Goal: Task Accomplishment & Management: Use online tool/utility

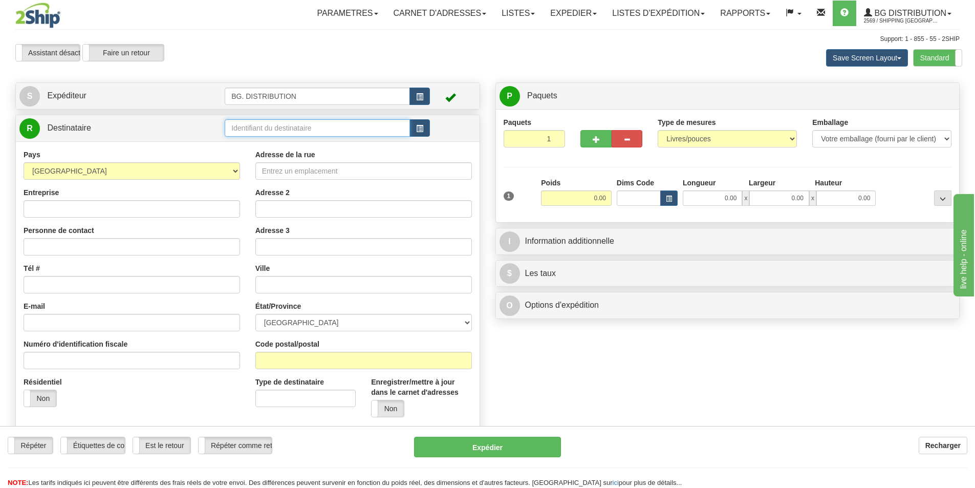
click at [310, 127] on input "text" at bounding box center [317, 127] width 185 height 17
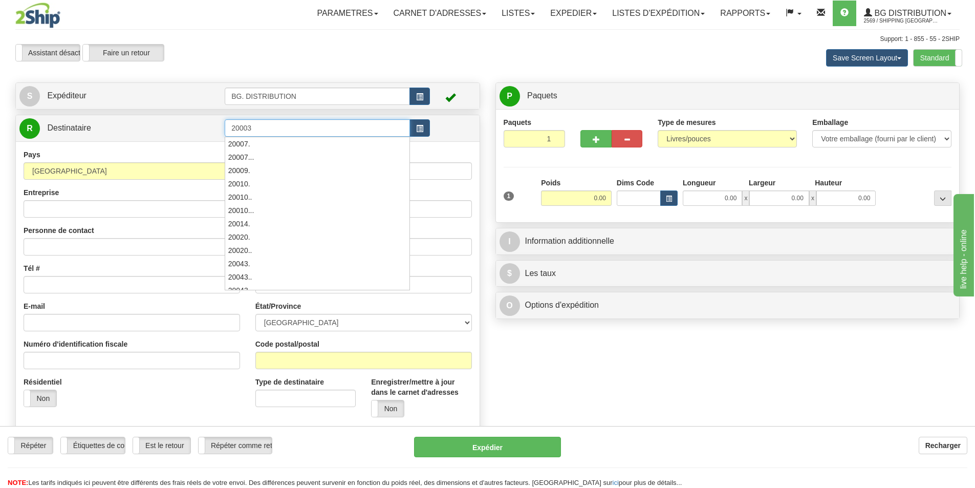
type input "20003"
click button "Supprimer" at bounding box center [0, 0] width 0 height 0
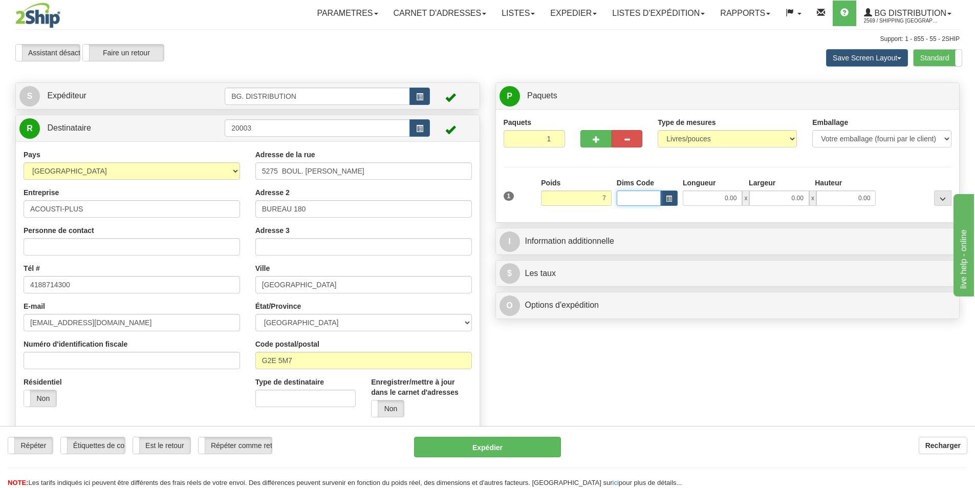
type input "7.00"
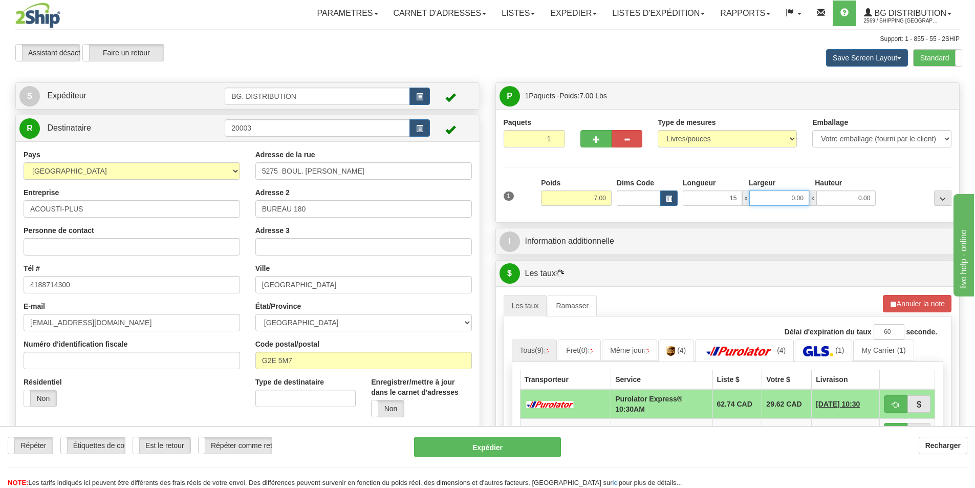
type input "15.00"
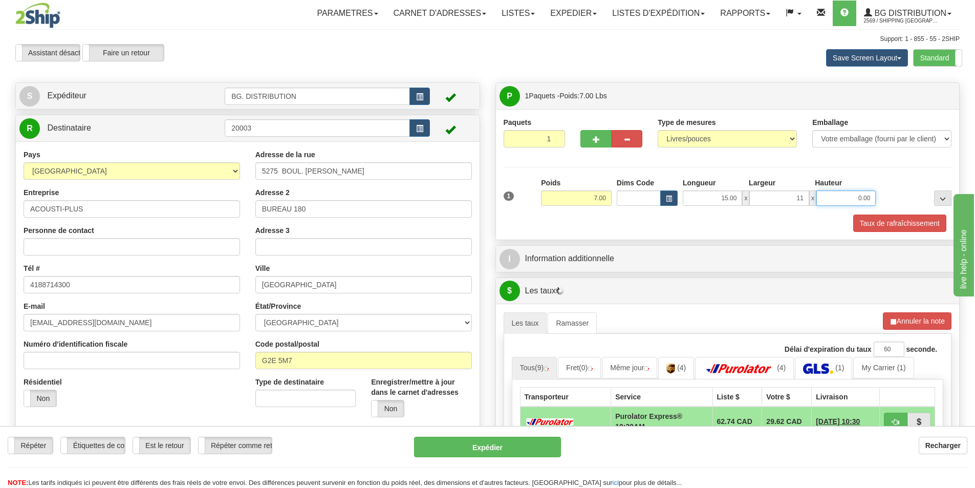
type input "11.00"
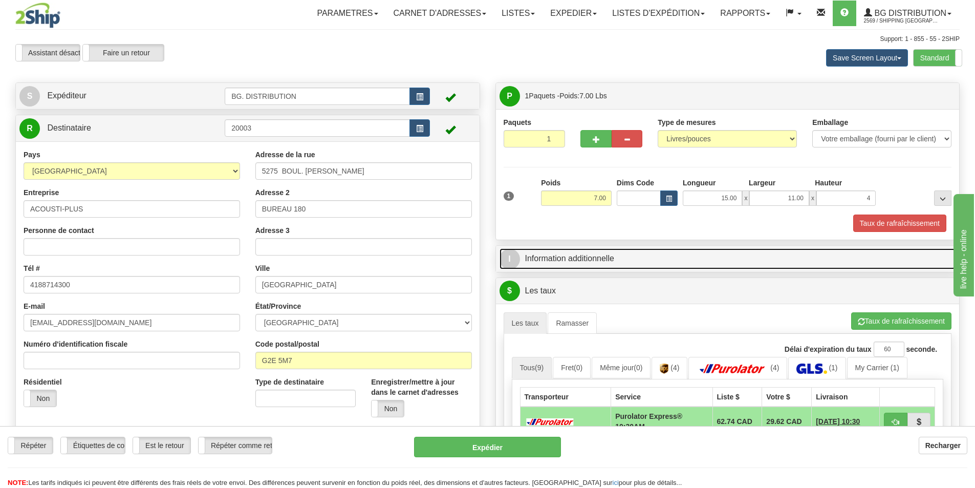
type input "4.00"
drag, startPoint x: 645, startPoint y: 248, endPoint x: 651, endPoint y: 250, distance: 6.2
click at [645, 248] on link "I Information additionnelle" at bounding box center [727, 258] width 456 height 21
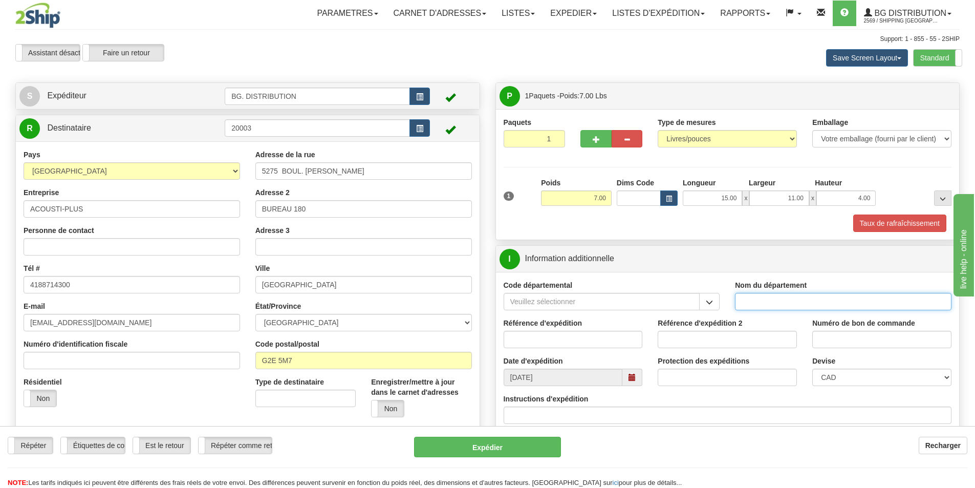
drag, startPoint x: 789, startPoint y: 305, endPoint x: 785, endPoint y: 295, distance: 11.0
click at [789, 305] on input "Nom du département" at bounding box center [843, 301] width 216 height 17
type input "."
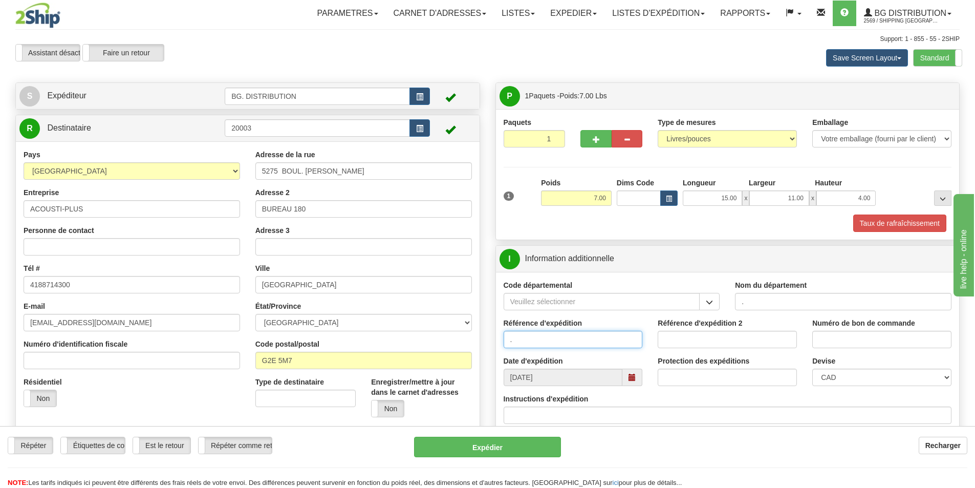
type input "."
type input ".."
click at [614, 414] on input "Instructions d'expédition" at bounding box center [727, 414] width 448 height 17
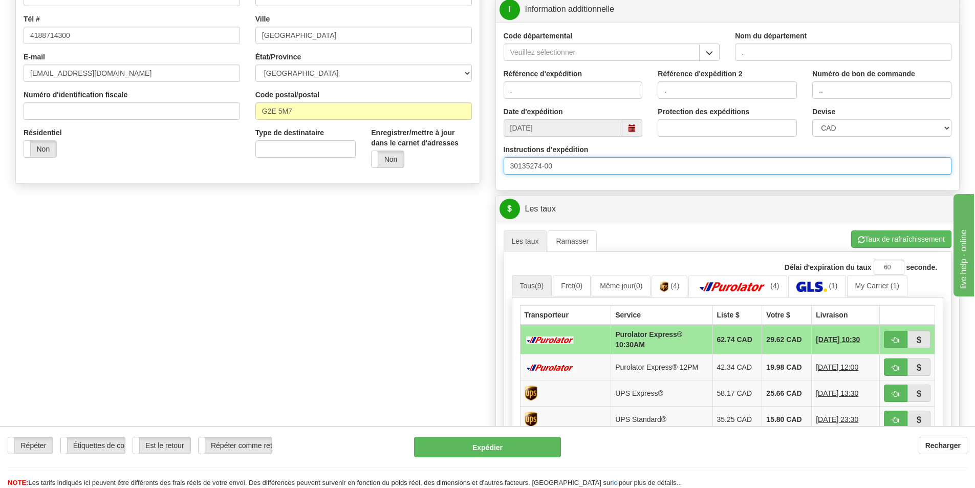
scroll to position [256, 0]
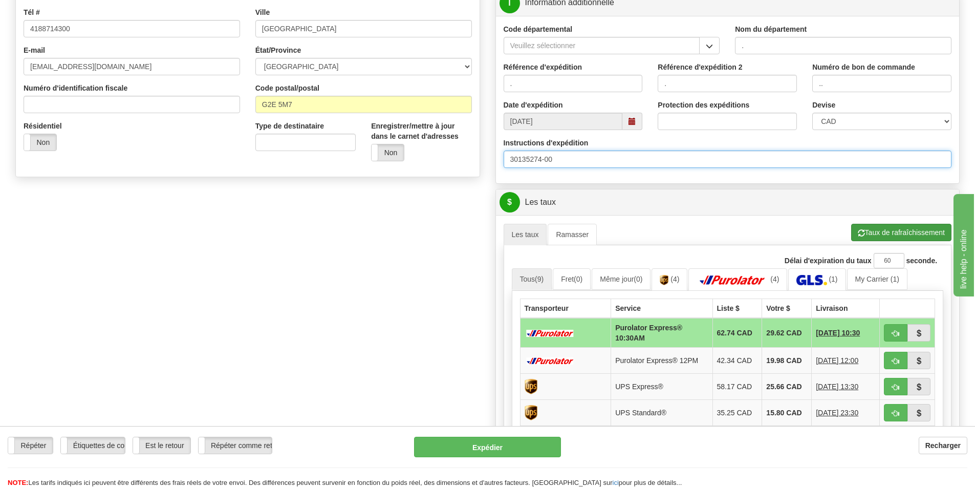
type input "30135274-00"
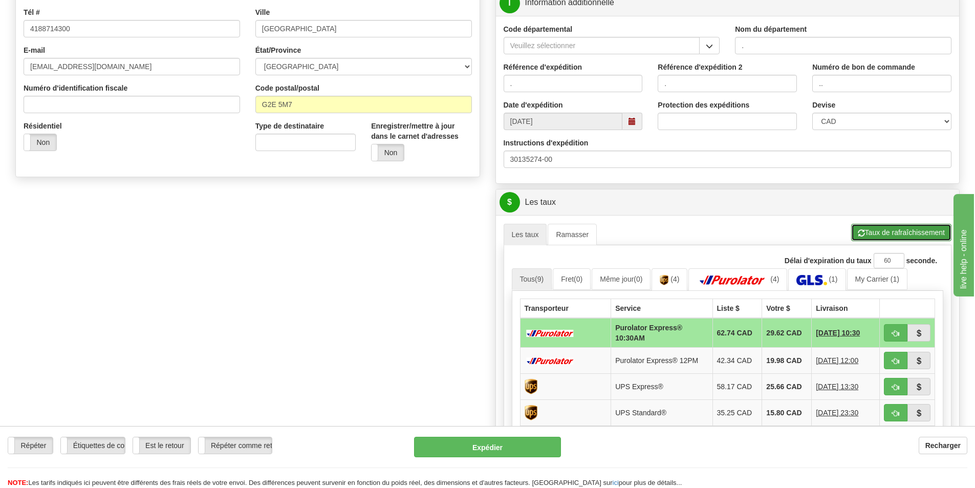
click at [890, 236] on button "Taux de rafraîchissement" at bounding box center [901, 232] width 100 height 17
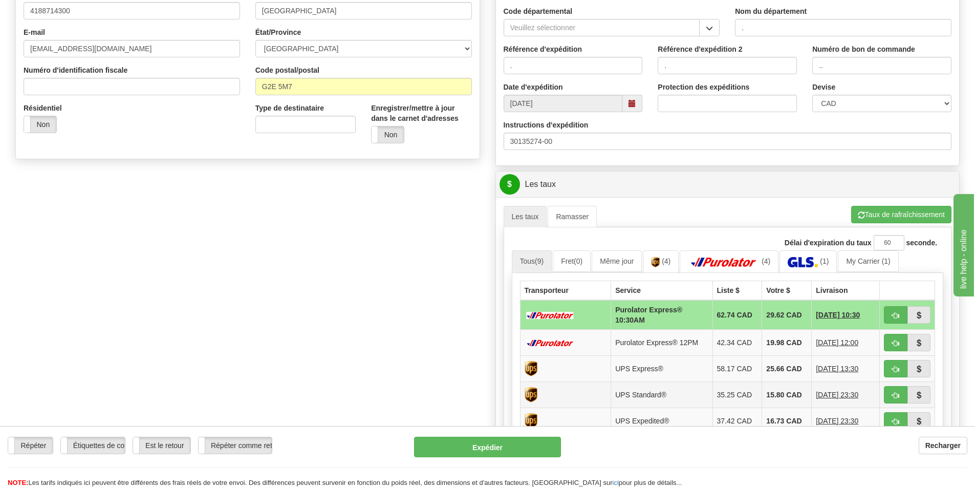
scroll to position [460, 0]
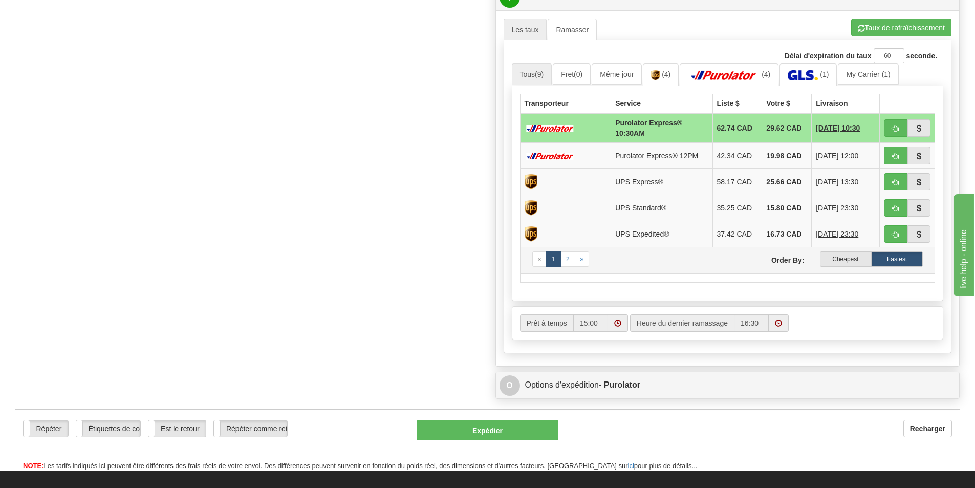
click at [822, 251] on td "« 1 2 » Order By: Cheapest Fastest" at bounding box center [727, 260] width 415 height 27
click at [834, 254] on label "Cheapest" at bounding box center [846, 258] width 52 height 15
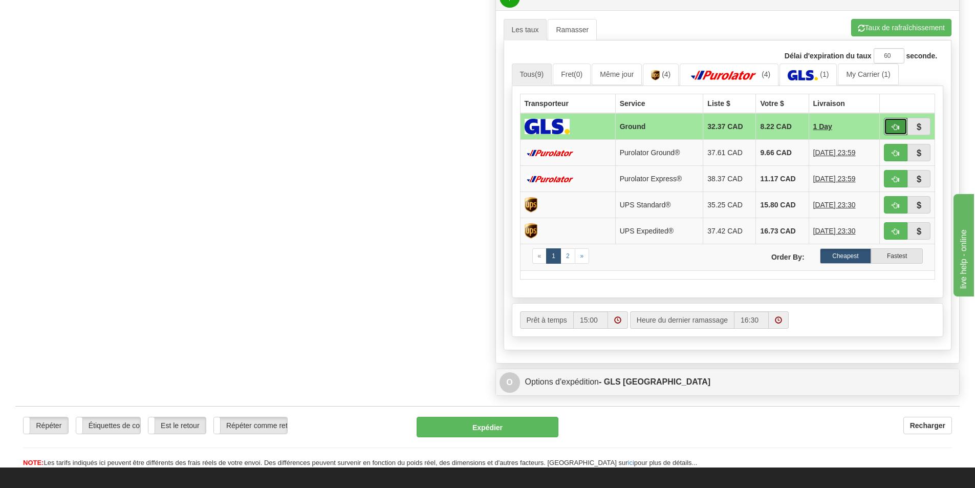
click at [901, 126] on button "button" at bounding box center [896, 126] width 24 height 17
type input "1"
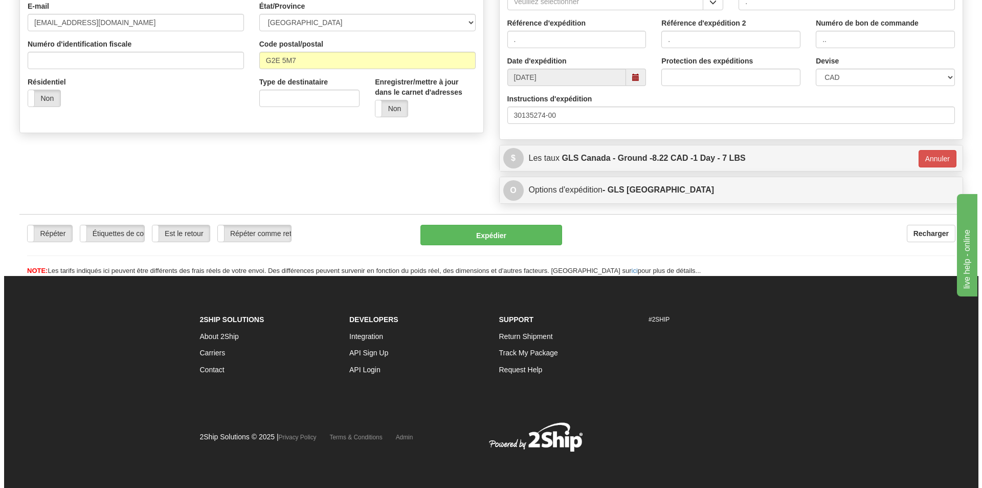
scroll to position [300, 0]
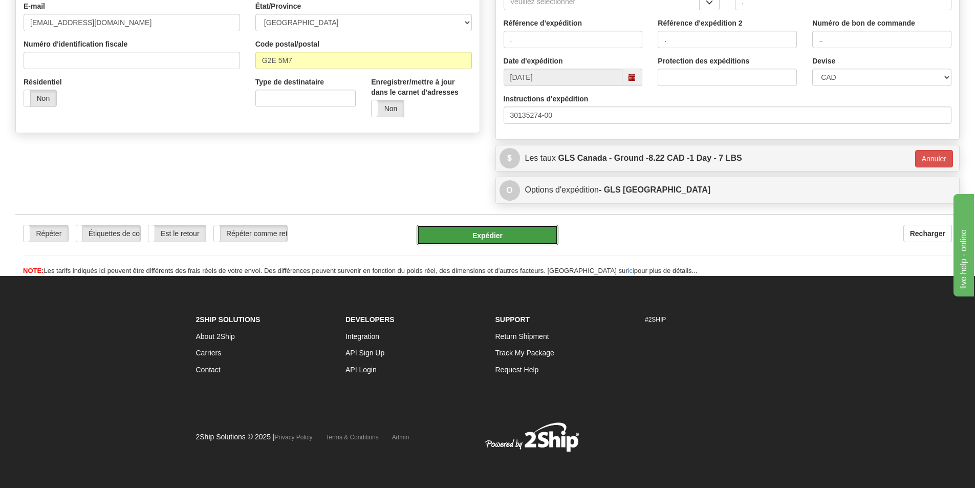
click at [524, 233] on button "Expédier" at bounding box center [487, 235] width 142 height 20
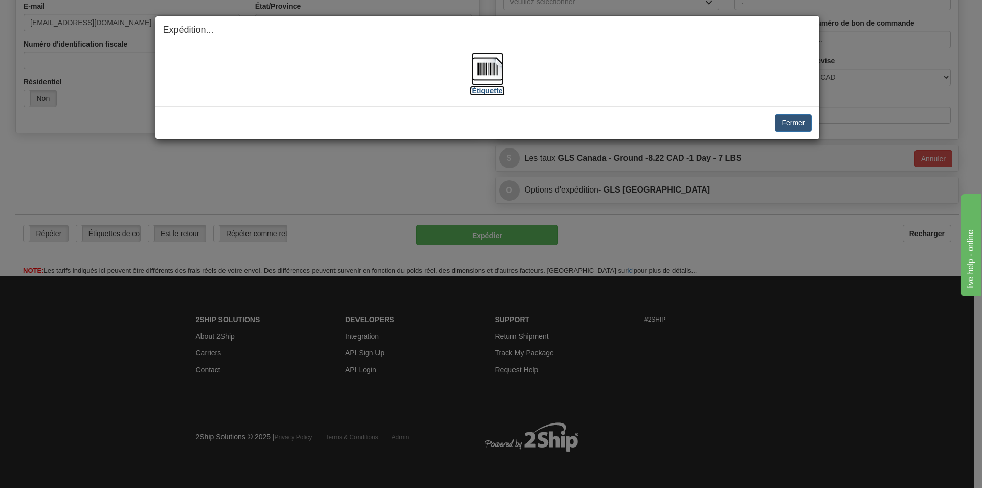
click at [482, 86] on label "[Étiquette]" at bounding box center [487, 90] width 35 height 10
click at [802, 122] on button "Fermer" at bounding box center [793, 122] width 36 height 17
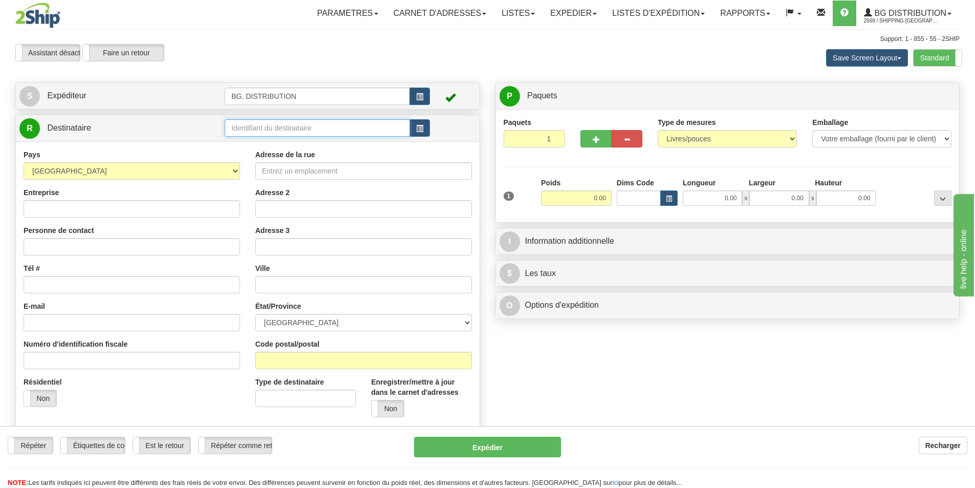
click at [261, 128] on input "text" at bounding box center [317, 127] width 185 height 17
type input "20045"
click button "Supprimer" at bounding box center [0, 0] width 0 height 0
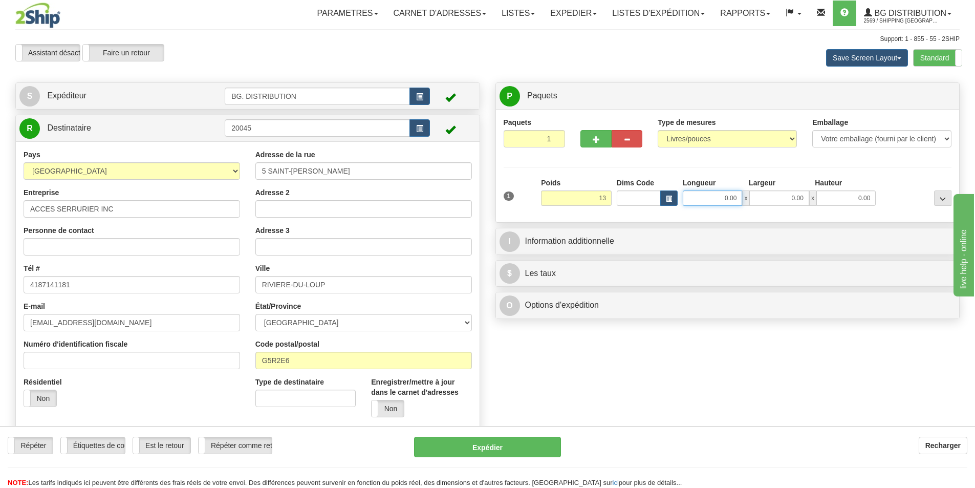
type input "13.00"
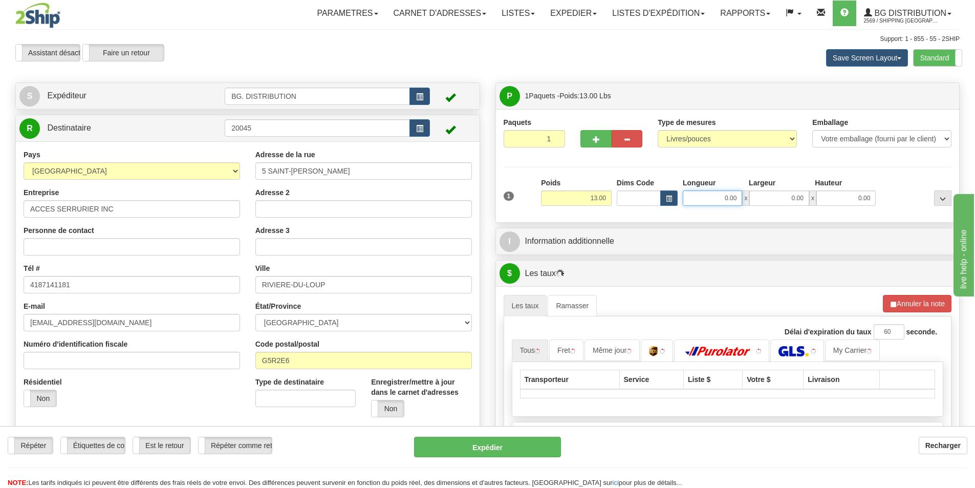
click at [721, 201] on input "0.00" at bounding box center [711, 197] width 59 height 15
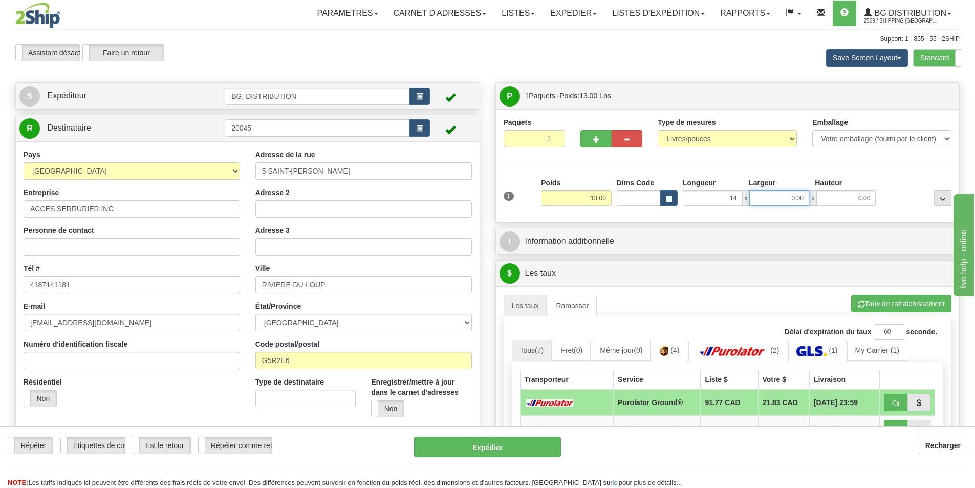
type input "14.00"
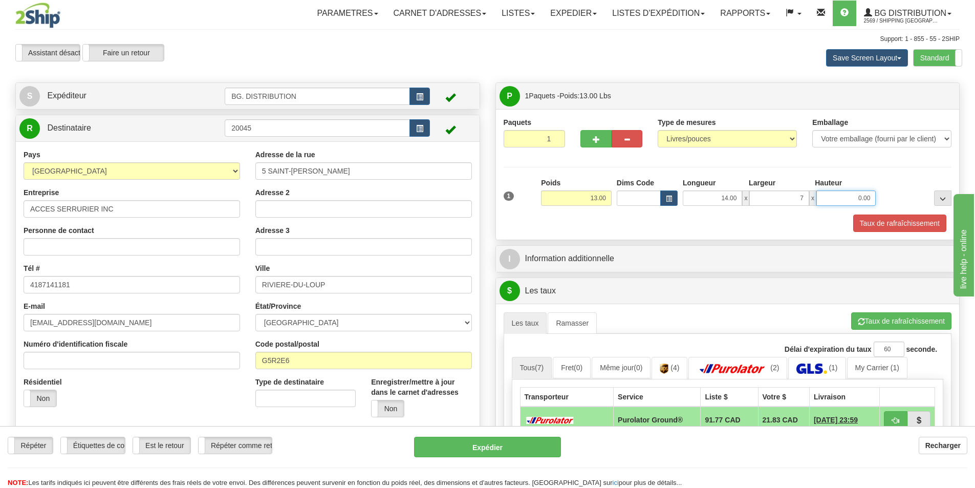
type input "7.00"
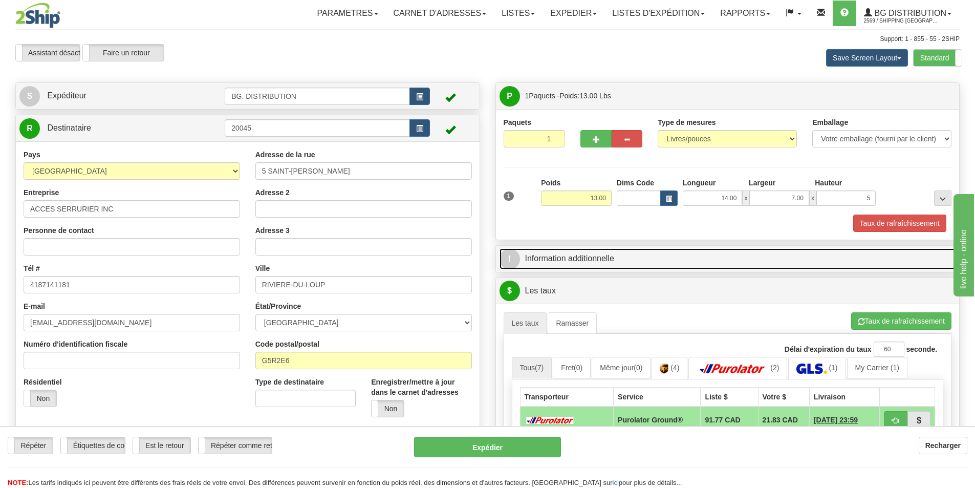
type input "5.00"
click at [636, 255] on link "I Information additionnelle" at bounding box center [727, 258] width 456 height 21
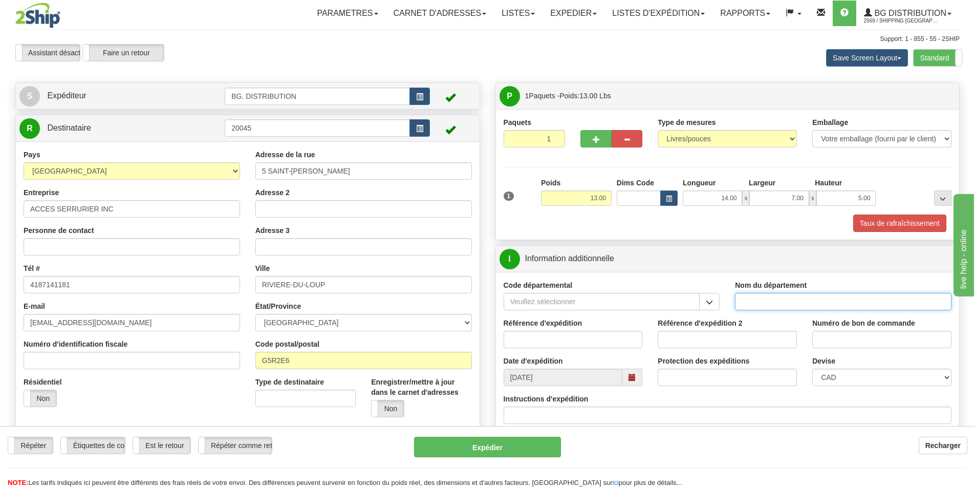
click at [783, 305] on input "Nom du département" at bounding box center [843, 301] width 216 height 17
type input "."
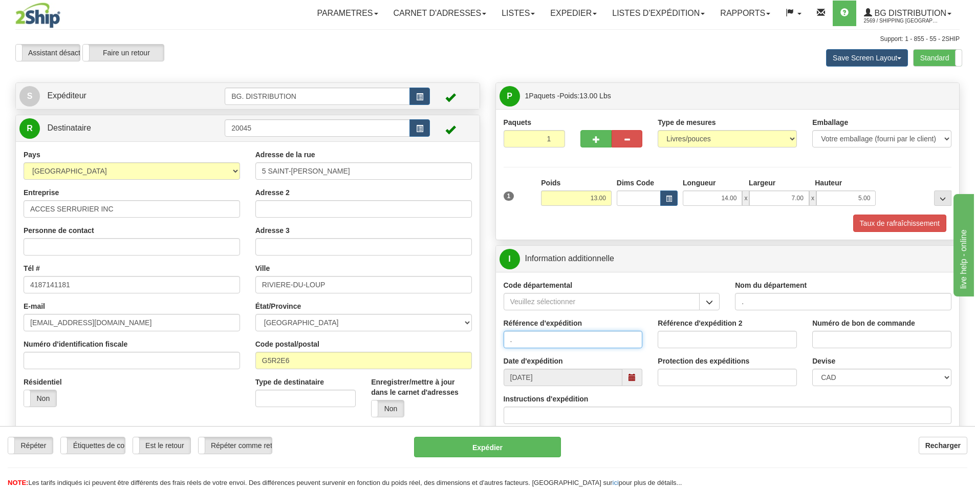
type input "."
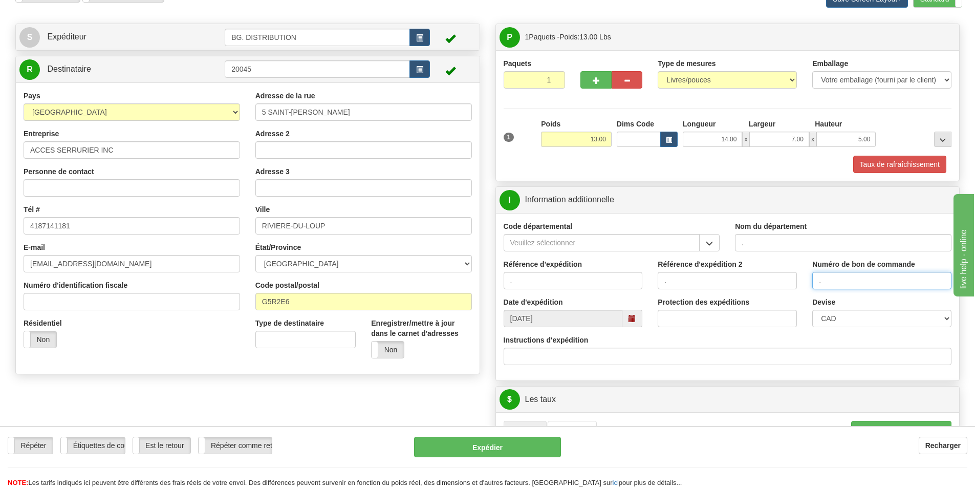
scroll to position [205, 0]
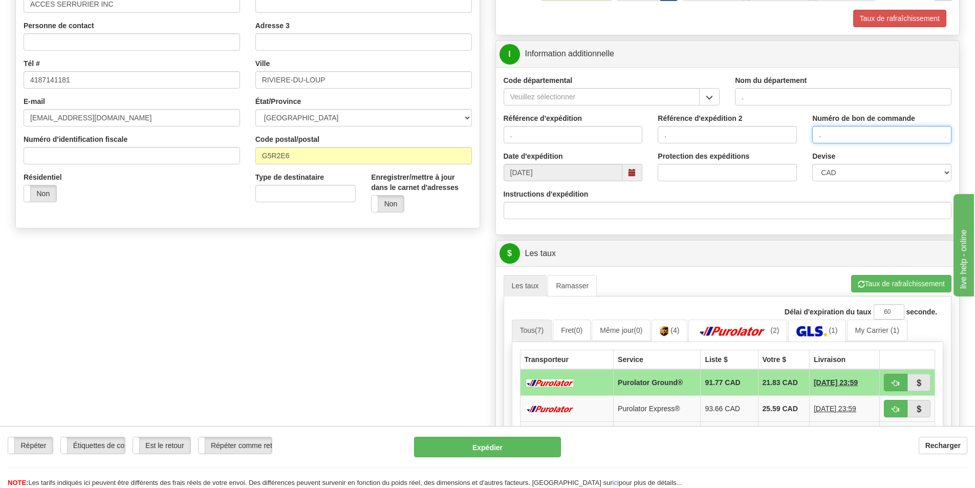
type input "."
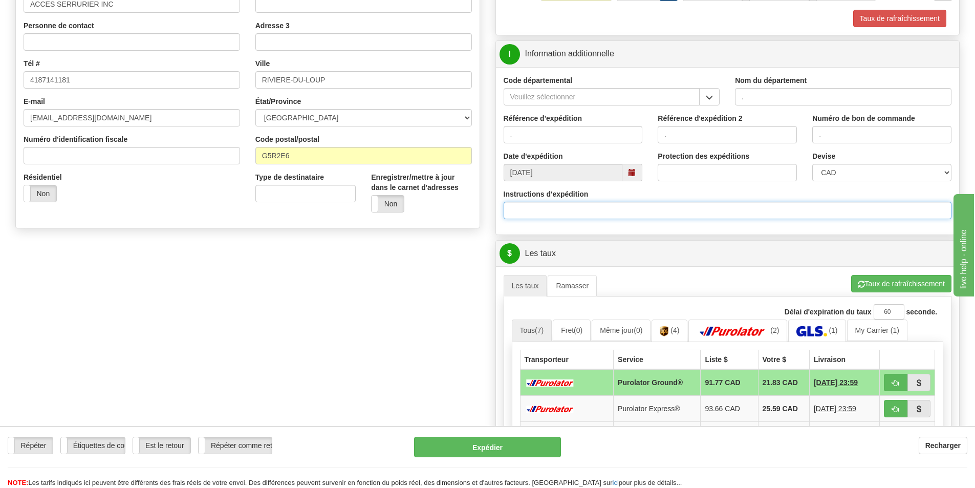
click at [683, 211] on input "Instructions d'expédition" at bounding box center [727, 210] width 448 height 17
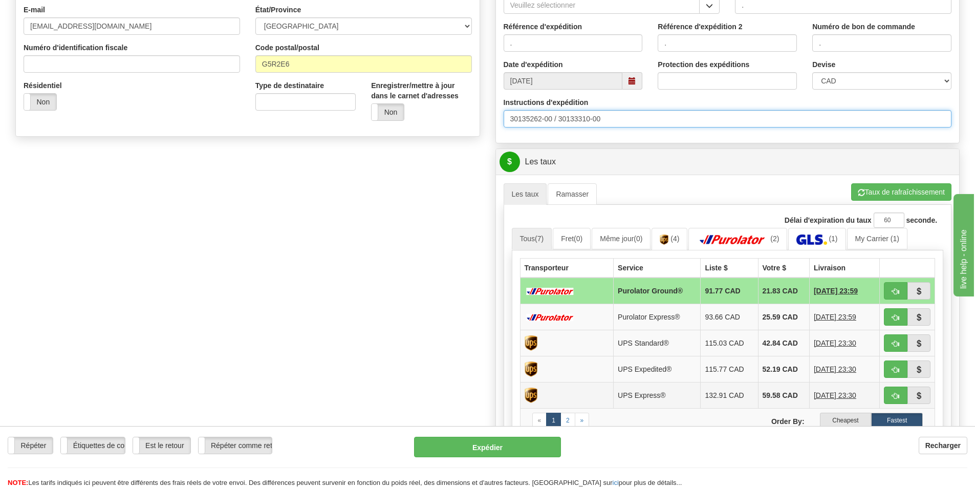
scroll to position [409, 0]
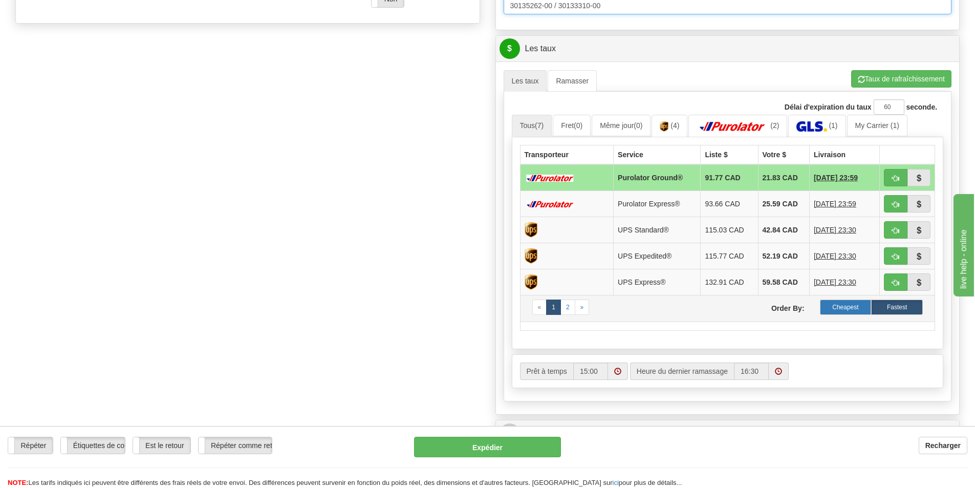
type input "30135262-00 / 30133310-00"
click at [856, 310] on label "Cheapest" at bounding box center [846, 306] width 52 height 15
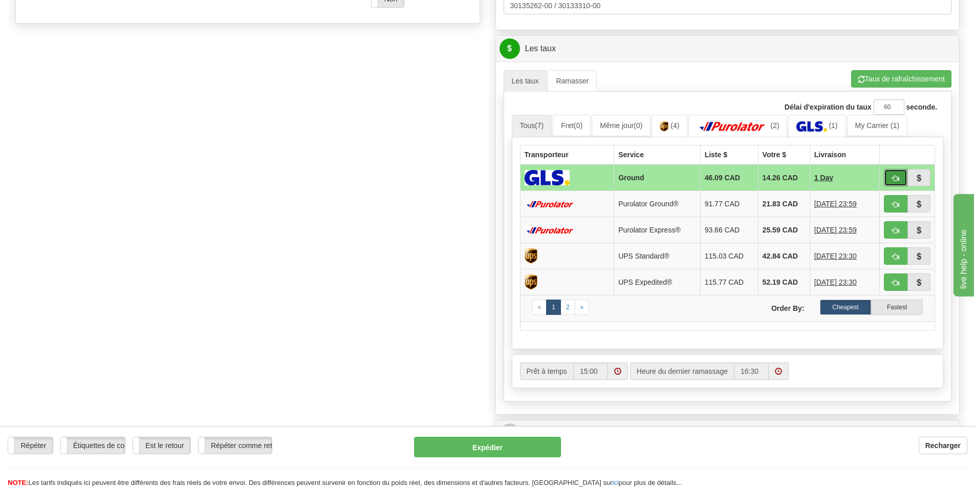
click at [892, 177] on span "button" at bounding box center [895, 178] width 7 height 7
type input "1"
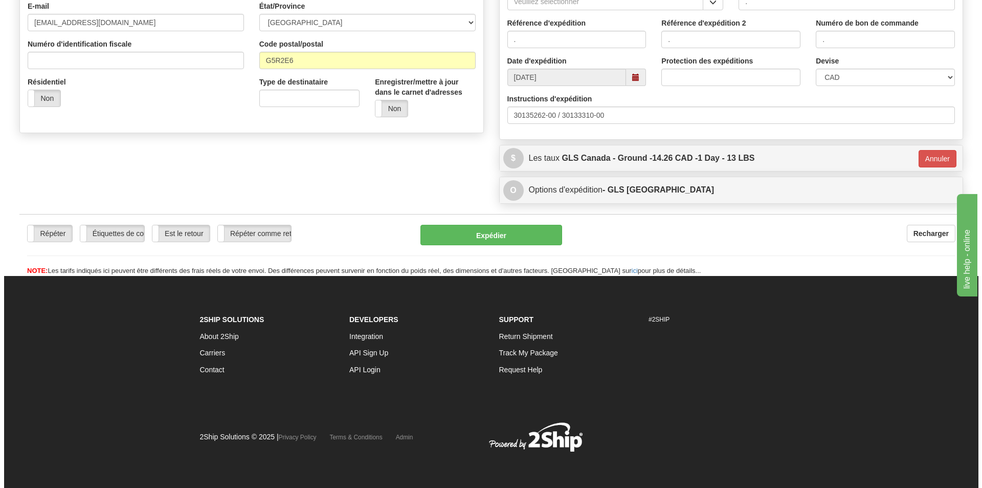
scroll to position [300, 0]
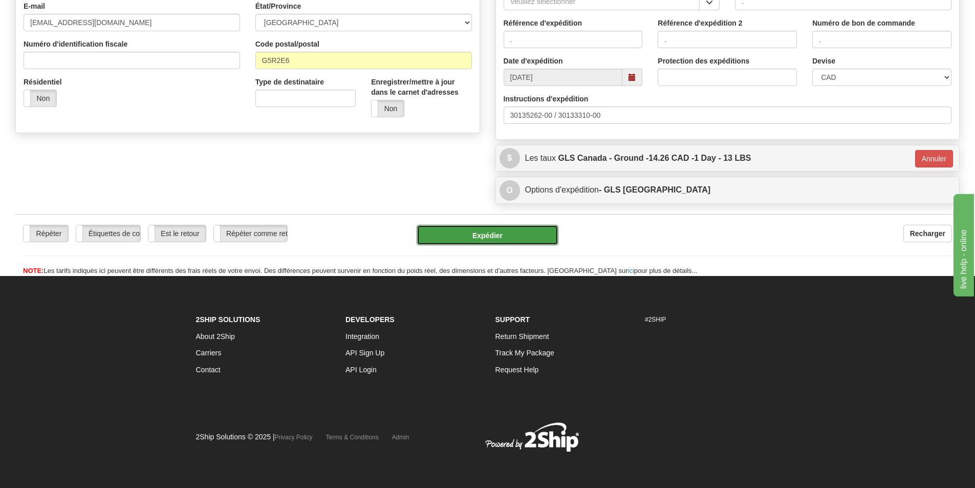
click at [465, 230] on button "Expédier" at bounding box center [487, 235] width 142 height 20
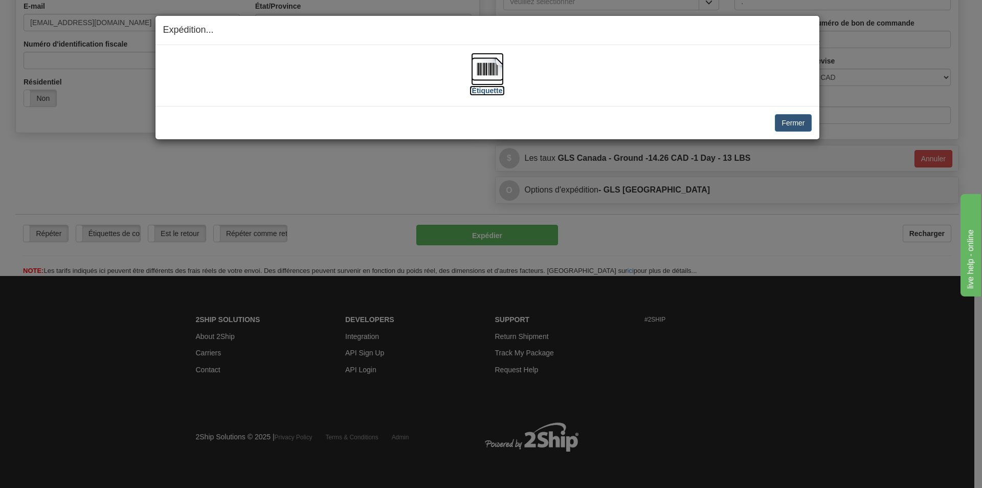
click at [494, 67] on img at bounding box center [487, 69] width 33 height 33
click at [795, 122] on button "Fermer" at bounding box center [793, 122] width 36 height 17
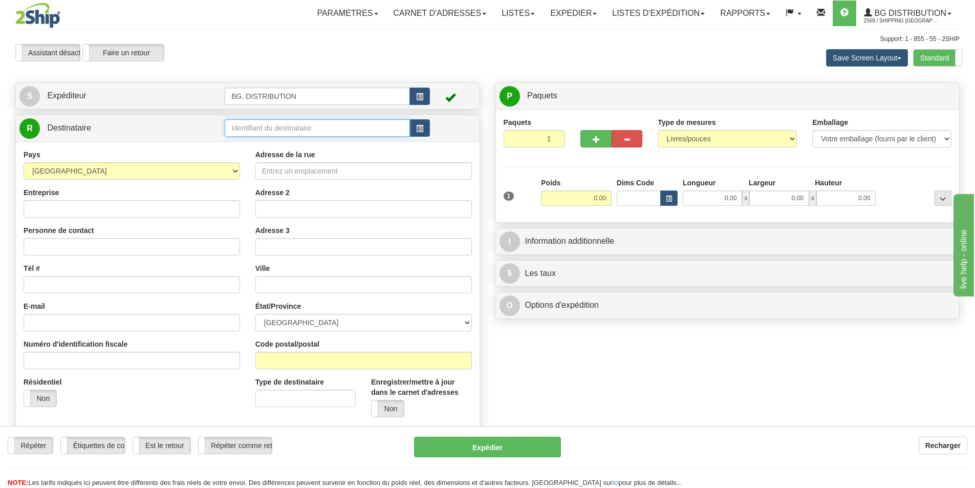
click at [311, 131] on input "text" at bounding box center [317, 127] width 185 height 17
type input "20044."
click button "Supprimer" at bounding box center [0, 0] width 0 height 0
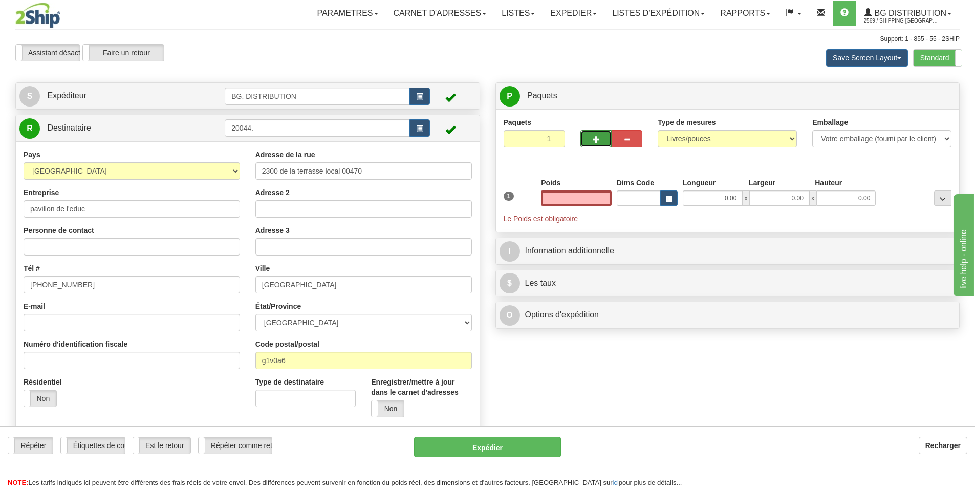
type input "0.00"
click at [589, 131] on button "button" at bounding box center [595, 138] width 31 height 17
type input "2"
click at [903, 100] on label "Niveau du package Pack.." at bounding box center [923, 96] width 64 height 15
radio input "true"
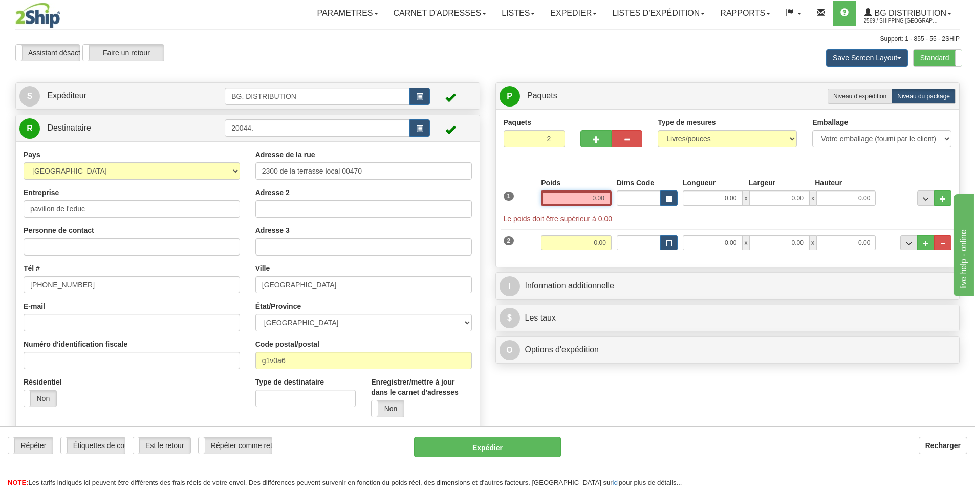
click at [600, 199] on input "0.00" at bounding box center [576, 197] width 71 height 15
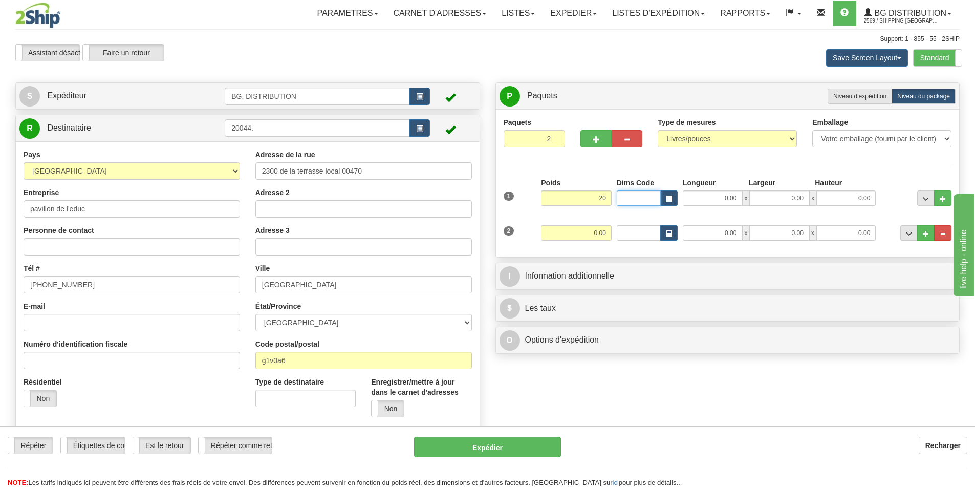
type input "20.00"
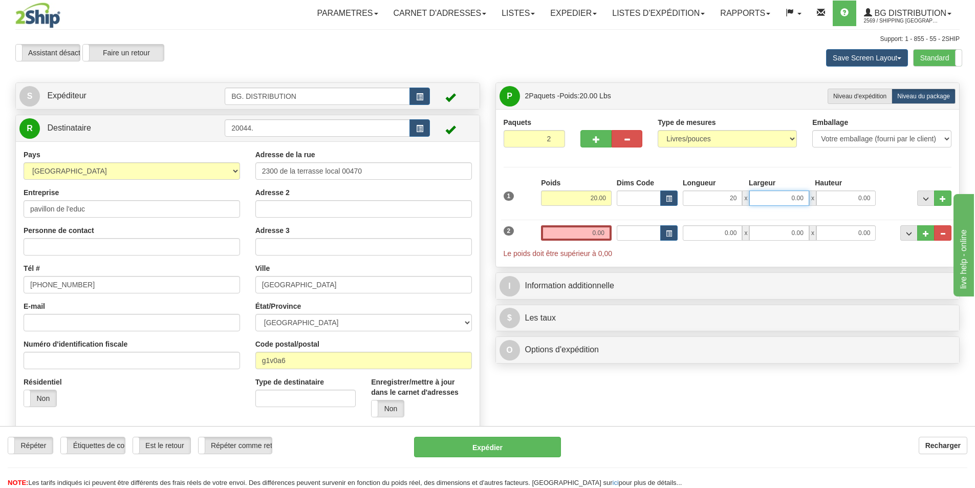
type input "20.00"
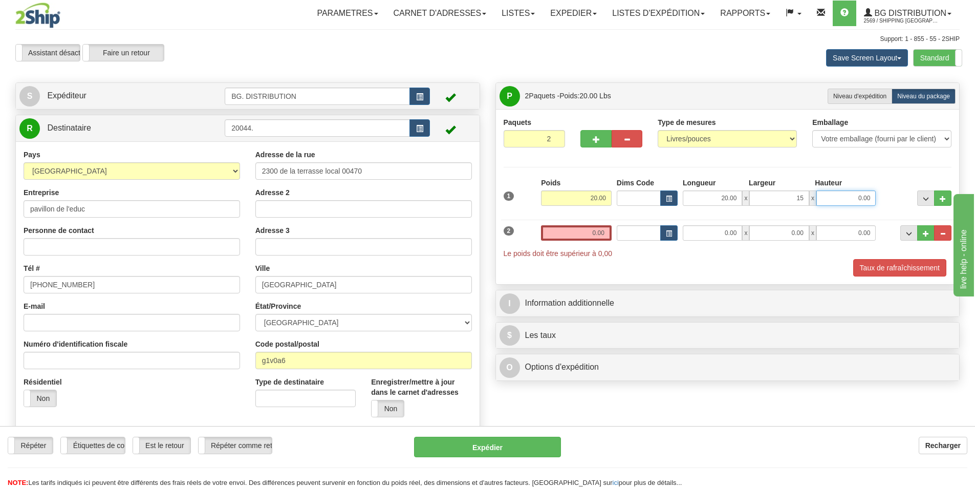
type input "15.00"
type input "8.00"
click at [588, 233] on input "0.00" at bounding box center [576, 232] width 71 height 15
type input "0.00"
click at [612, 234] on div "Poids 0.00" at bounding box center [576, 236] width 76 height 23
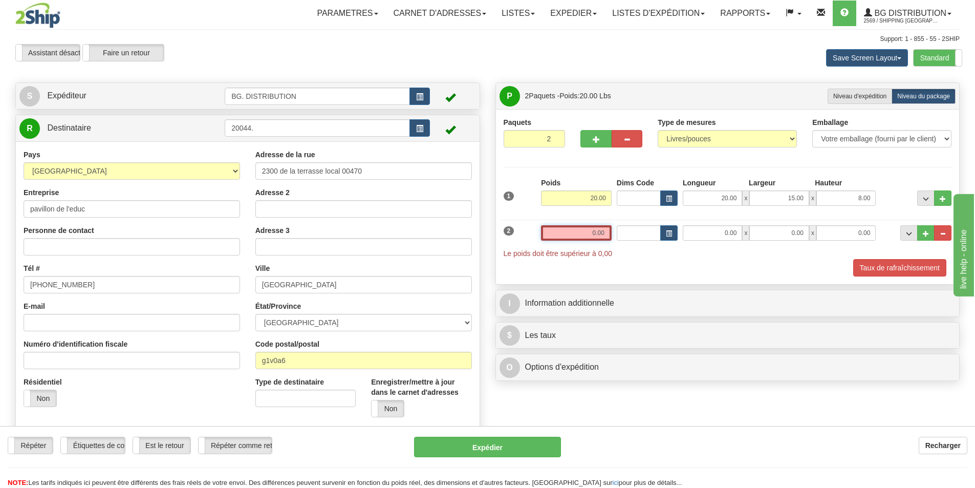
click at [593, 229] on input "0.00" at bounding box center [576, 232] width 71 height 15
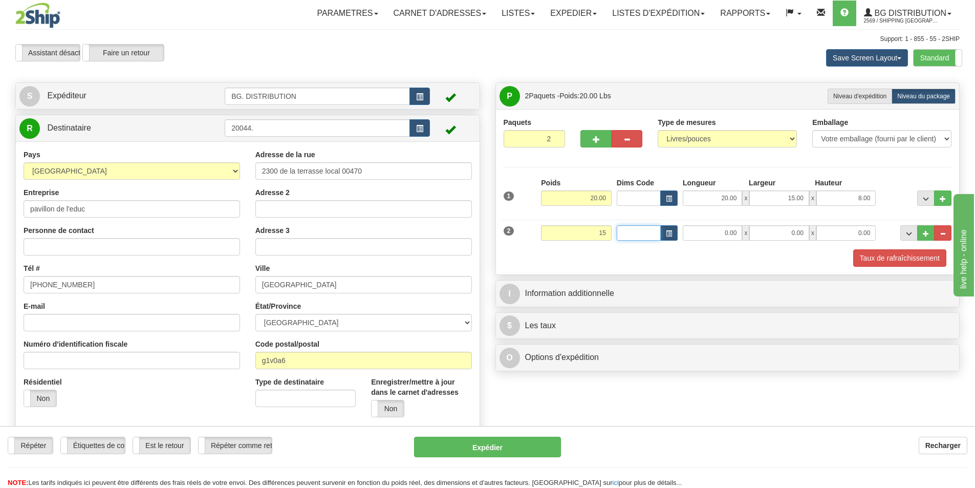
type input "15.00"
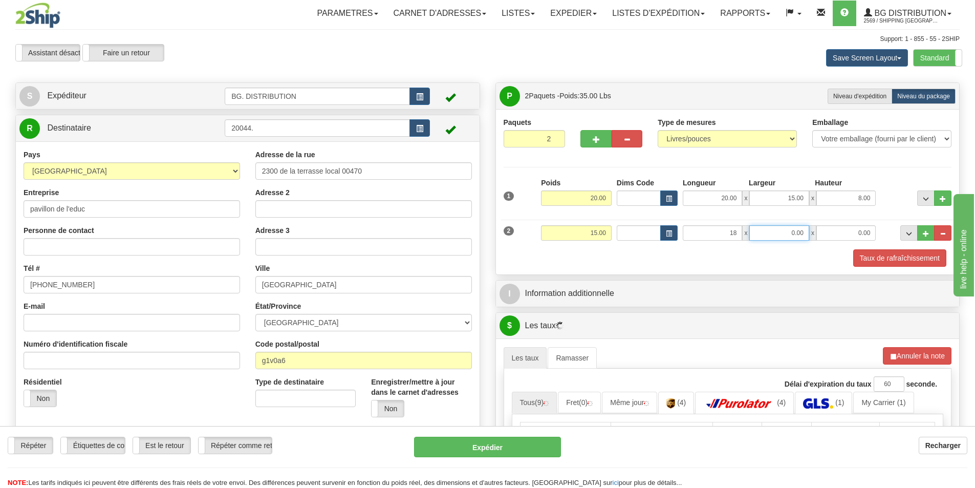
type input "18.00"
type input "10.00"
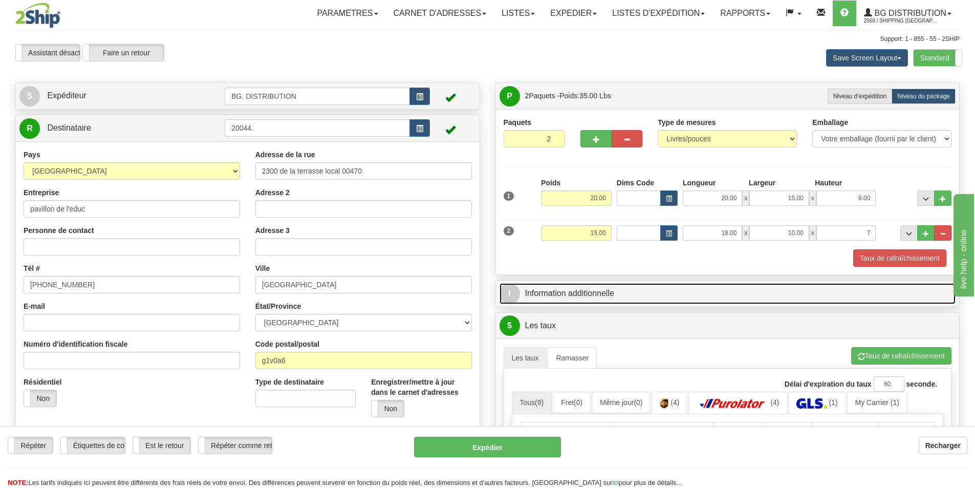
type input "7.00"
click at [607, 291] on link "I Information additionnelle" at bounding box center [727, 293] width 456 height 21
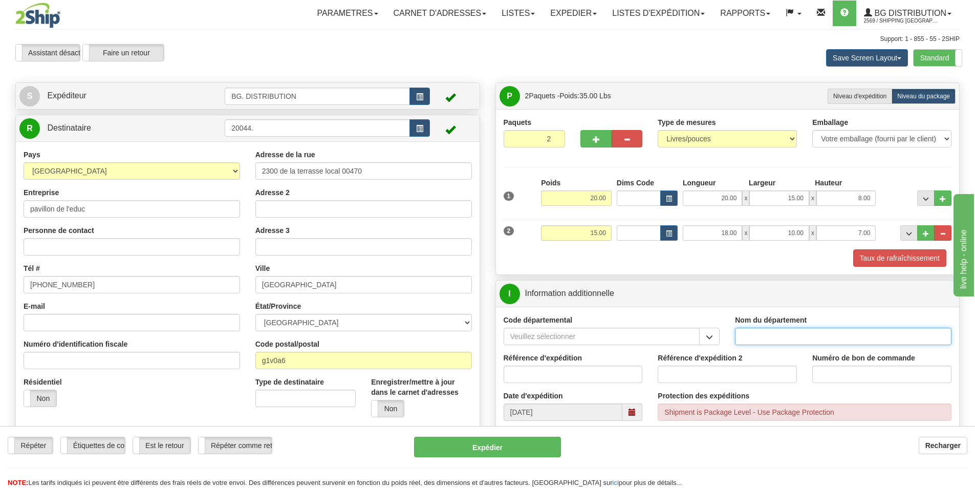
click at [806, 337] on input "Nom du département" at bounding box center [843, 335] width 216 height 17
type input "."
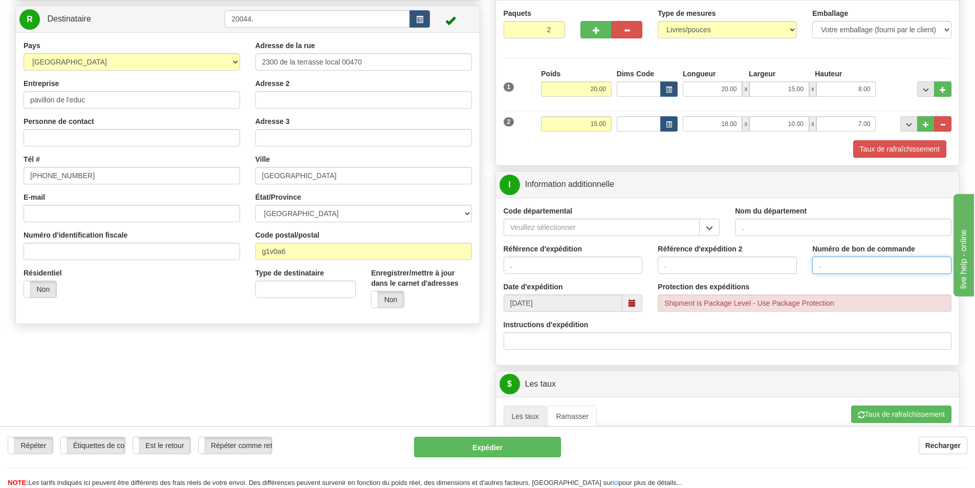
scroll to position [205, 0]
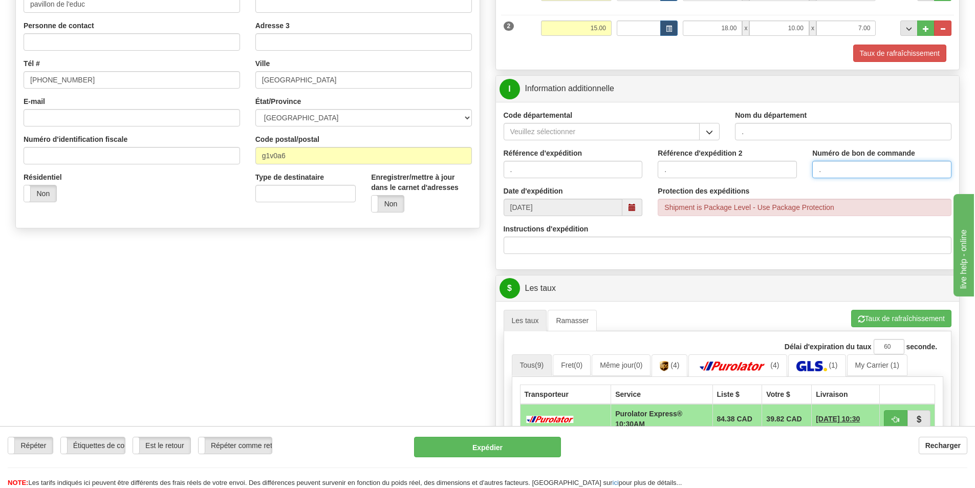
type input "."
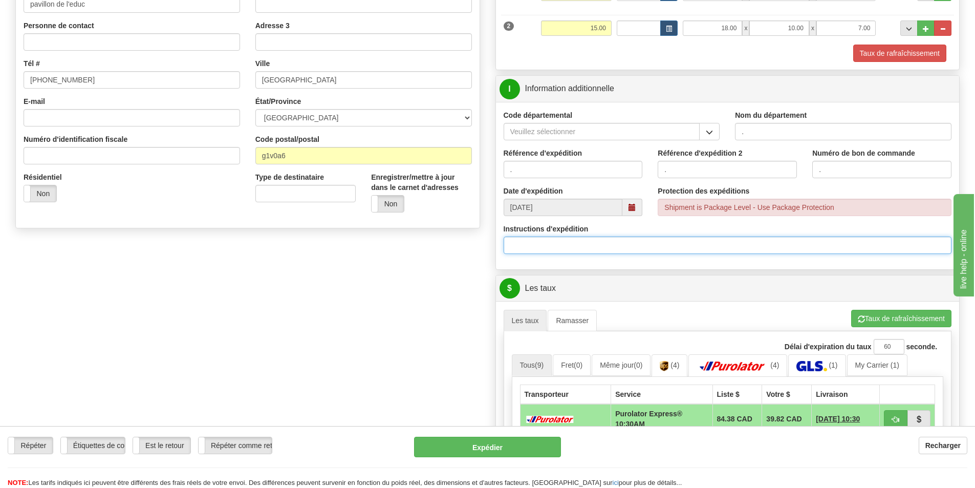
click at [553, 244] on input "Instructions d'expédition" at bounding box center [727, 244] width 448 height 17
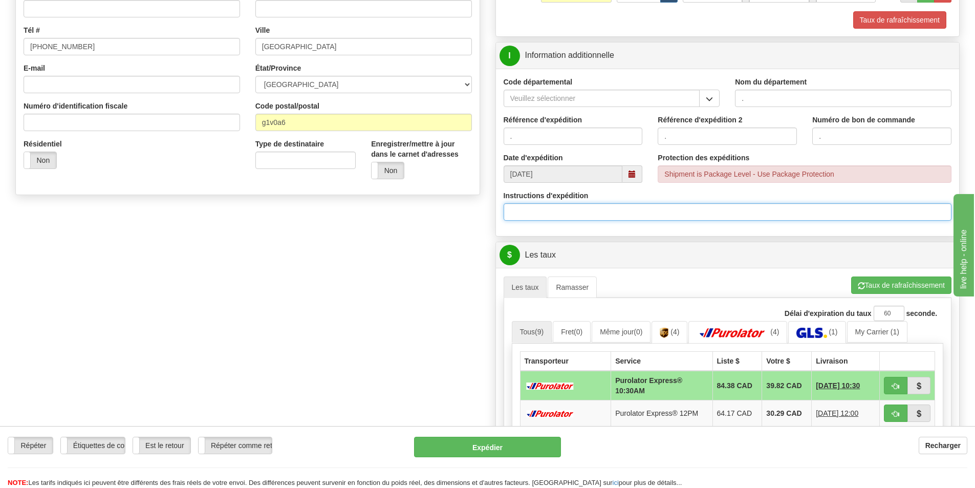
scroll to position [256, 0]
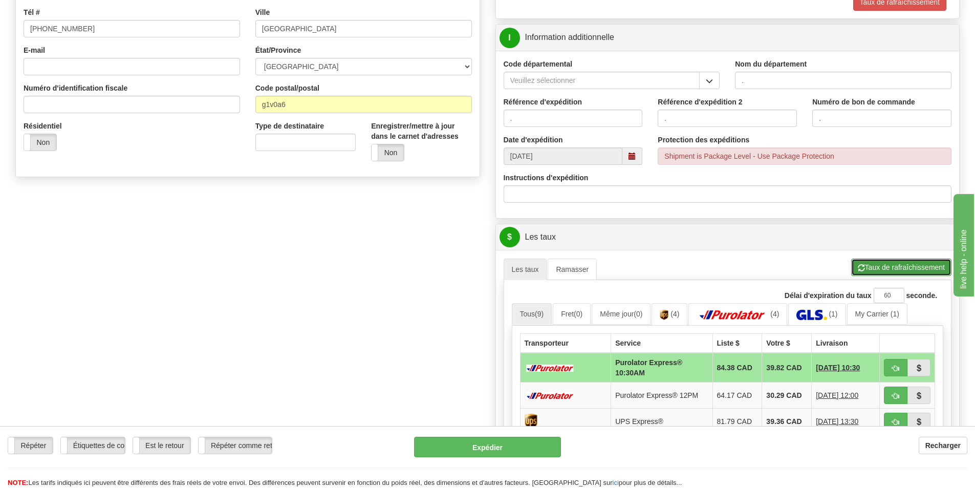
click at [912, 266] on button "Taux de rafraîchissement" at bounding box center [901, 266] width 100 height 17
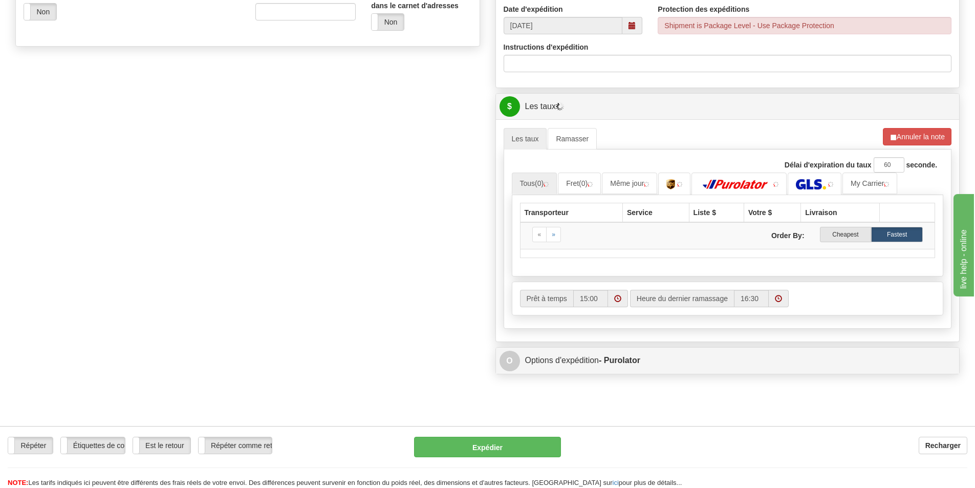
scroll to position [409, 0]
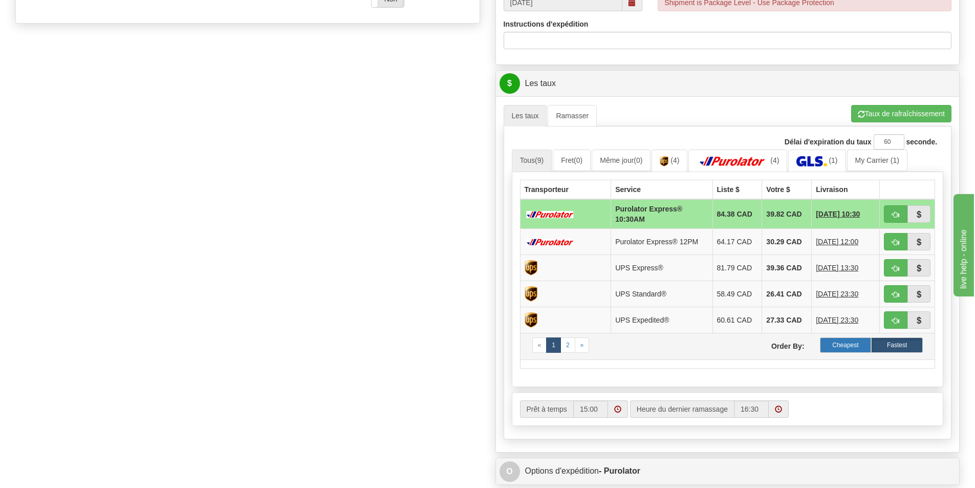
click at [839, 342] on label "Cheapest" at bounding box center [846, 344] width 52 height 15
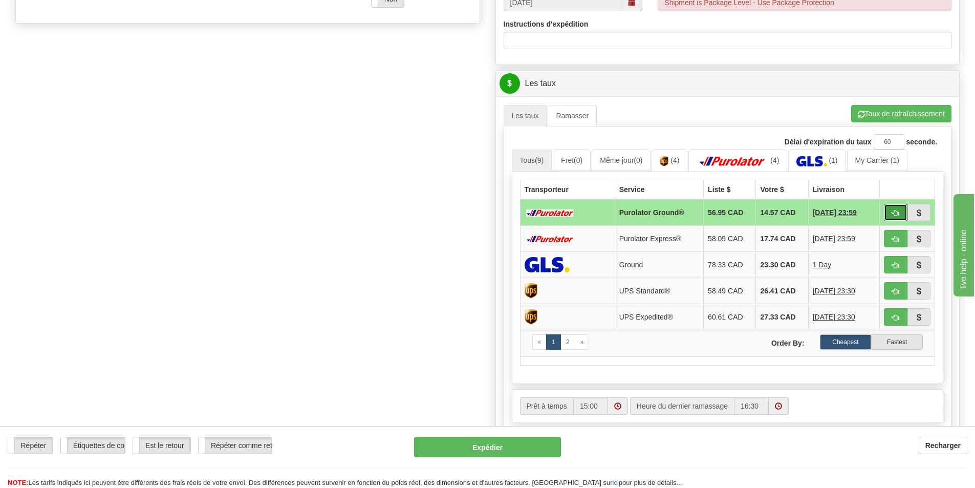
click at [893, 213] on span "button" at bounding box center [895, 213] width 7 height 7
type input "260"
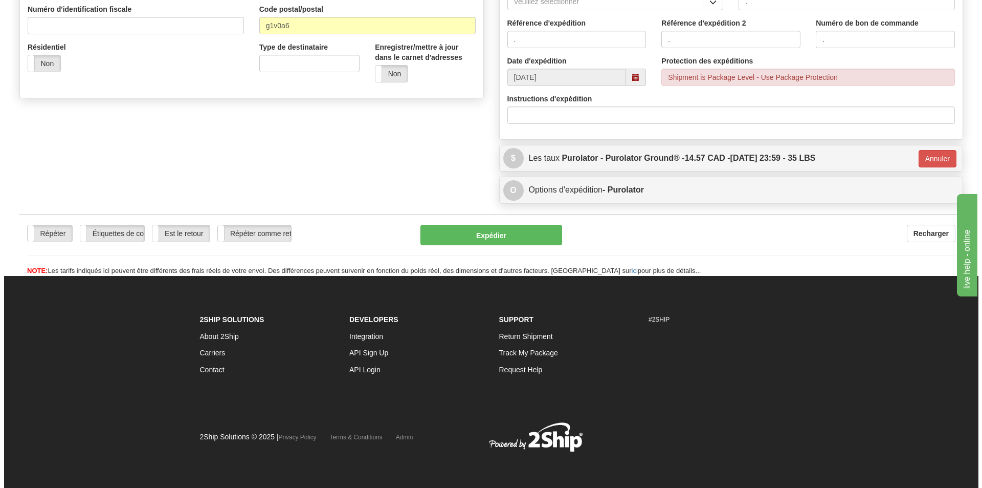
scroll to position [335, 0]
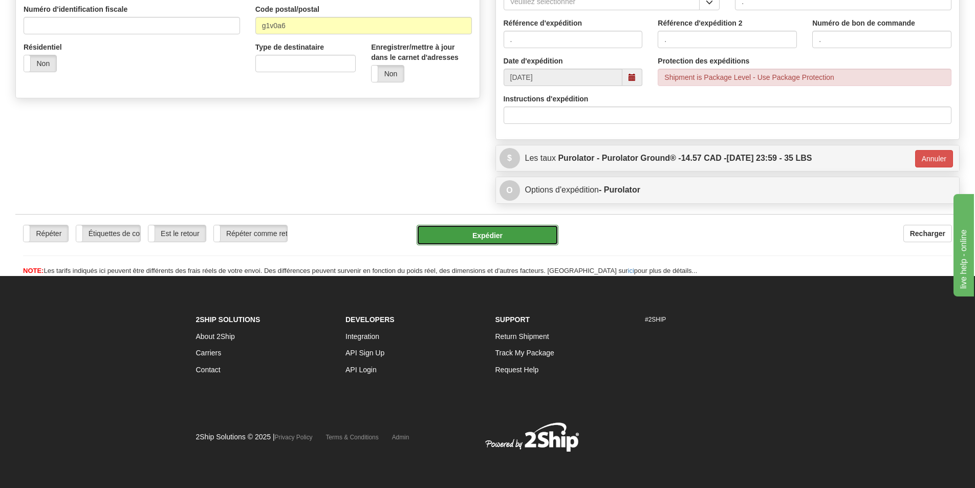
click at [523, 236] on button "Expédier" at bounding box center [487, 235] width 142 height 20
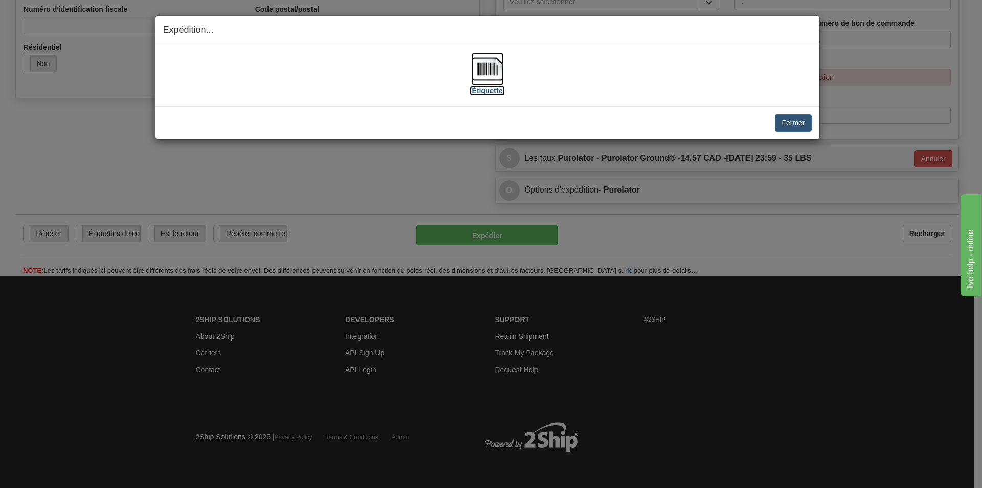
click at [491, 72] on img at bounding box center [487, 69] width 33 height 33
click at [787, 124] on button "Fermer" at bounding box center [793, 122] width 36 height 17
